Goal: Task Accomplishment & Management: Use online tool/utility

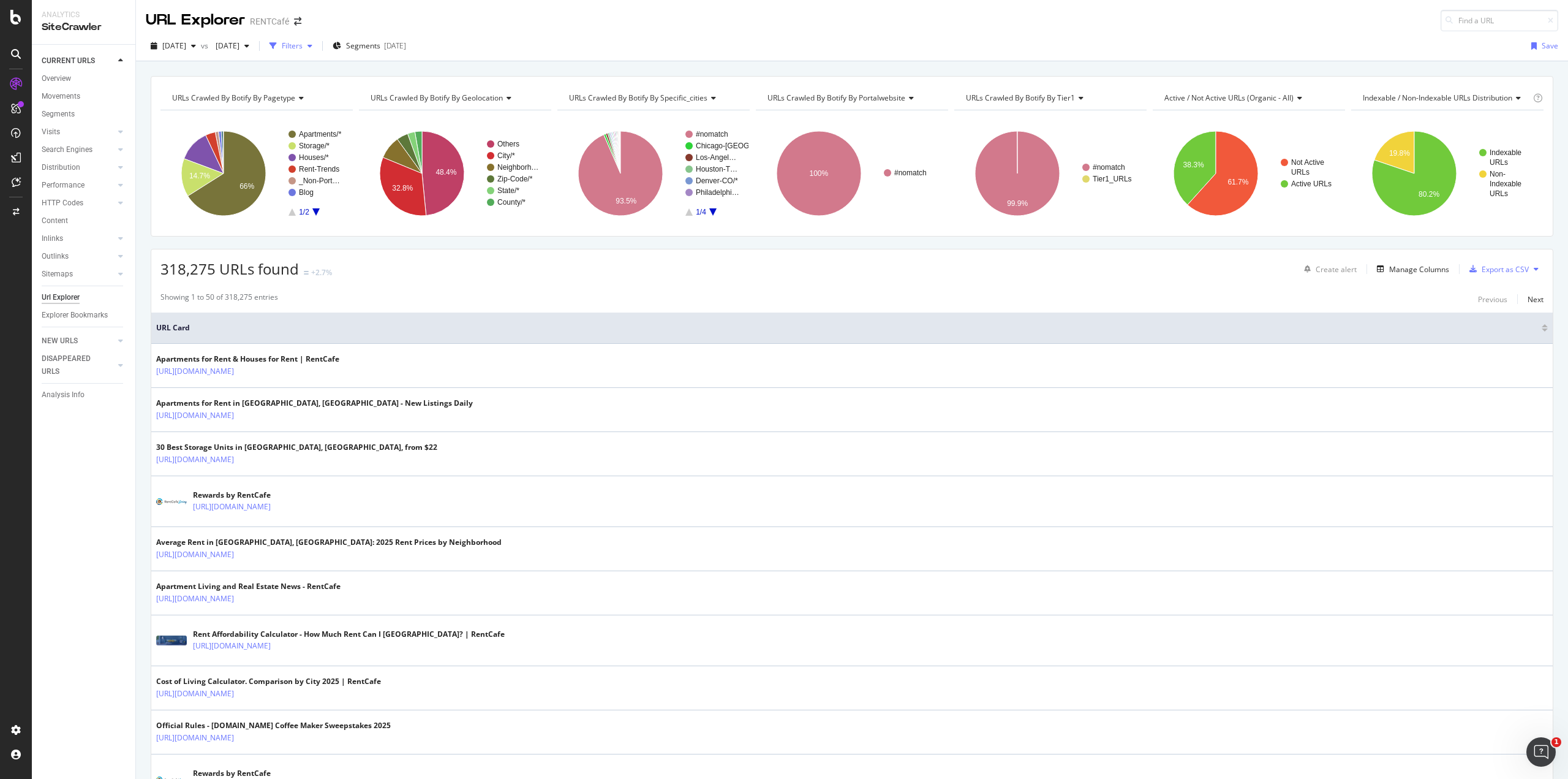
click at [303, 47] on div "Filters" at bounding box center [292, 46] width 21 height 10
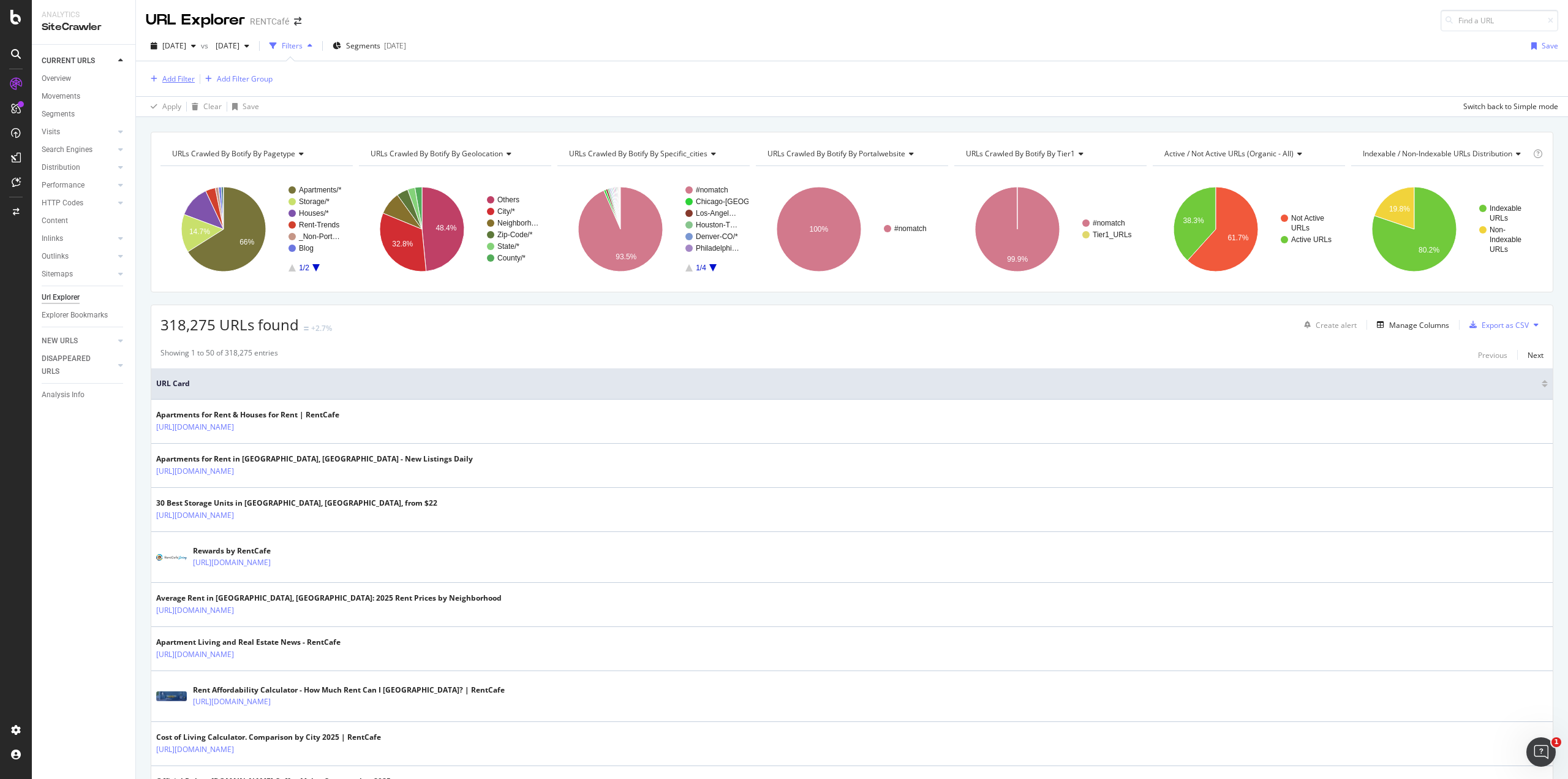
click at [176, 77] on div "Add Filter" at bounding box center [178, 78] width 33 height 10
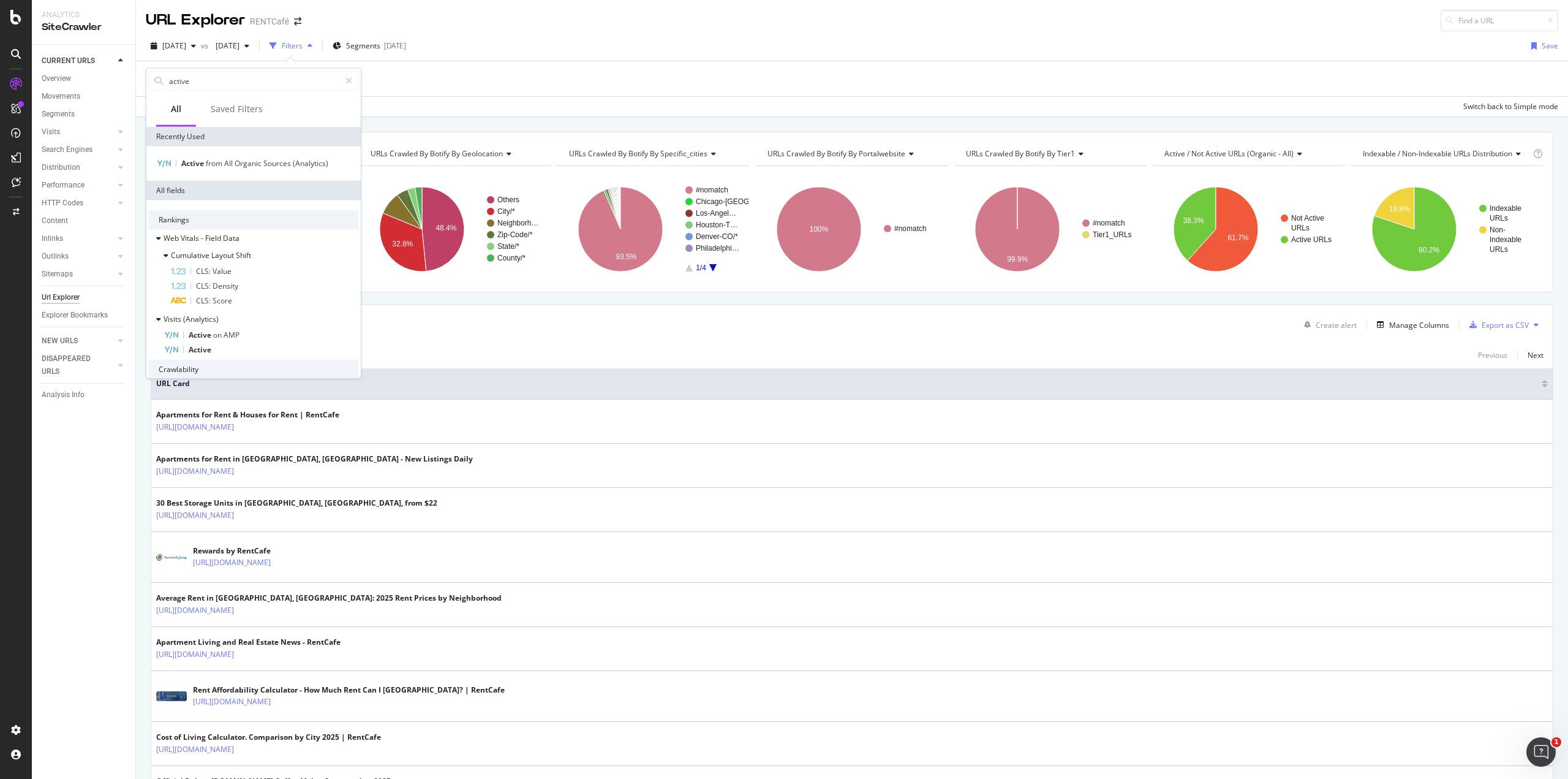
type input "active"
